Goal: Transaction & Acquisition: Purchase product/service

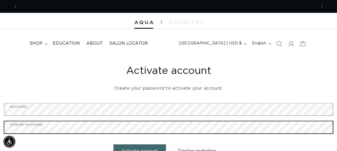
scroll to position [0, 597]
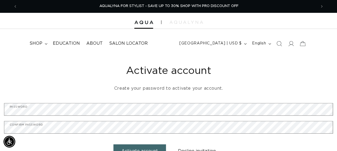
click at [137, 149] on button "Activate account" at bounding box center [139, 151] width 52 height 14
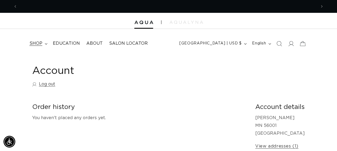
scroll to position [0, 298]
click at [42, 45] on span "shop" at bounding box center [35, 44] width 13 height 6
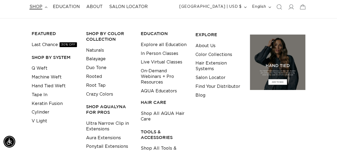
scroll to position [0, 597]
click at [40, 102] on link "Keratin Fusion" at bounding box center [47, 103] width 31 height 9
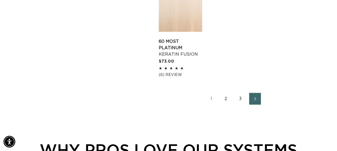
scroll to position [0, 298]
click at [225, 94] on link "2" at bounding box center [226, 99] width 12 height 12
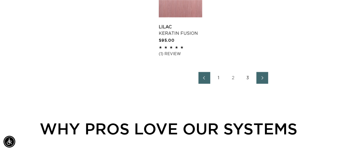
click at [248, 78] on link "3" at bounding box center [248, 78] width 12 height 12
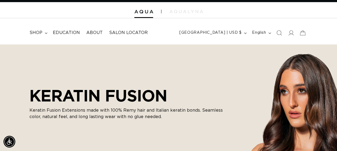
scroll to position [10, 0]
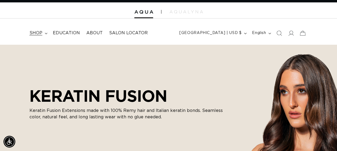
click at [45, 33] on icon at bounding box center [46, 33] width 2 height 1
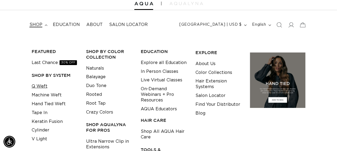
scroll to position [0, 597]
click at [42, 87] on link "Q Weft" at bounding box center [40, 86] width 16 height 9
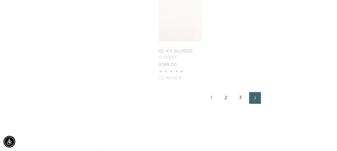
scroll to position [814, 0]
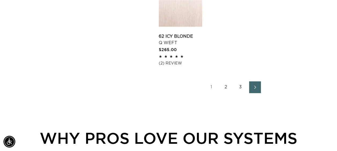
click at [229, 81] on link "2" at bounding box center [226, 87] width 12 height 12
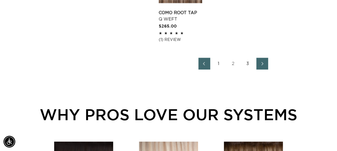
scroll to position [819, 0]
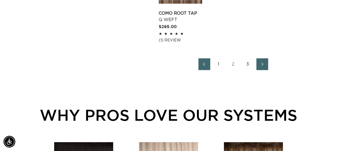
click at [247, 67] on link "3" at bounding box center [248, 64] width 12 height 12
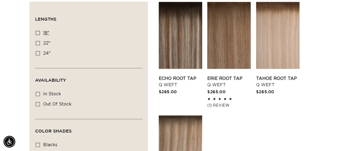
scroll to position [0, 597]
click at [39, 32] on icon at bounding box center [38, 33] width 4 height 4
click at [39, 32] on input "18" 18" (5 products)" at bounding box center [38, 33] width 4 height 4
checkbox input "true"
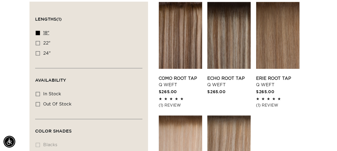
click at [39, 35] on label "18" 18" (5 products)" at bounding box center [87, 33] width 103 height 10
click at [39, 35] on input "18" 18" (5 products)" at bounding box center [38, 33] width 4 height 4
checkbox input "false"
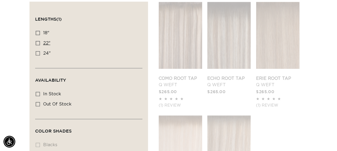
click at [39, 42] on icon at bounding box center [38, 43] width 4 height 4
click at [39, 42] on input "22" 22" (5 products)" at bounding box center [38, 43] width 4 height 4
checkbox input "true"
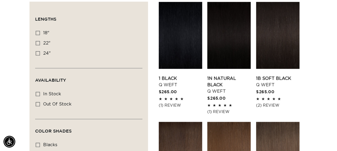
scroll to position [0, 298]
click at [37, 51] on icon at bounding box center [38, 53] width 4 height 4
click at [37, 51] on input "24" 24" (5 products)" at bounding box center [38, 53] width 4 height 4
checkbox input "true"
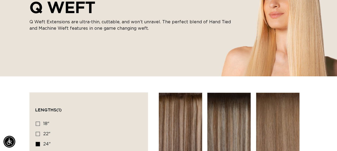
scroll to position [0, 597]
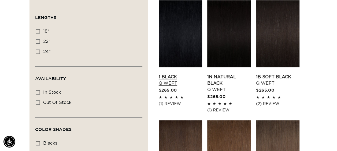
click at [184, 74] on link "1 Black Q Weft" at bounding box center [180, 80] width 43 height 13
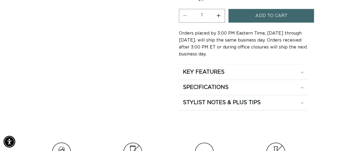
scroll to position [345, 0]
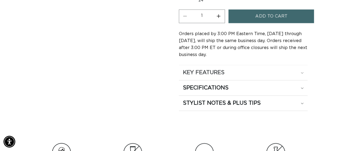
click at [302, 69] on div "KEY FEATURES" at bounding box center [243, 72] width 121 height 7
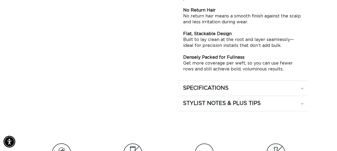
scroll to position [0, 298]
click at [301, 85] on div "SPECIFICATIONS" at bounding box center [243, 88] width 121 height 7
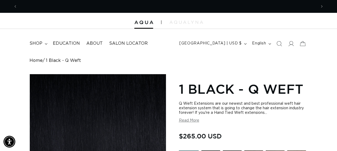
scroll to position [0, 0]
click at [35, 41] on span "shop" at bounding box center [35, 44] width 13 height 6
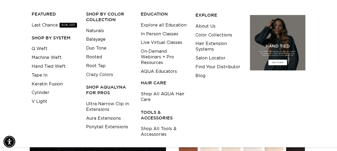
scroll to position [0, 597]
click at [33, 103] on link "V Light" at bounding box center [40, 101] width 16 height 9
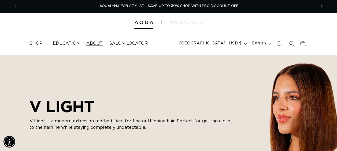
click at [98, 42] on span "About" at bounding box center [94, 44] width 16 height 6
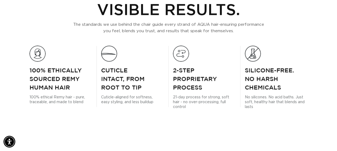
scroll to position [0, 597]
click at [33, 17] on div "Trusted Quality. Visible Results. The standards we use behind the chair guide e…" at bounding box center [168, 10] width 278 height 56
